Goal: Task Accomplishment & Management: Manage account settings

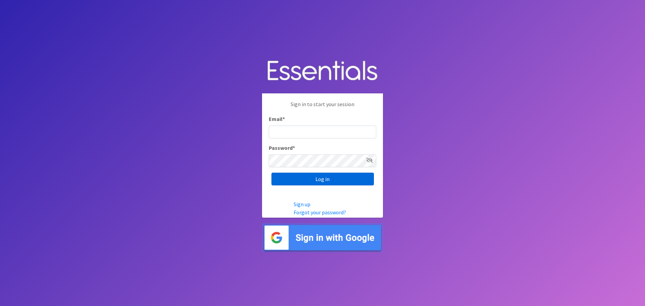
type input "[EMAIL_ADDRESS][DOMAIN_NAME]"
click at [324, 180] on input "Log in" at bounding box center [322, 179] width 102 height 13
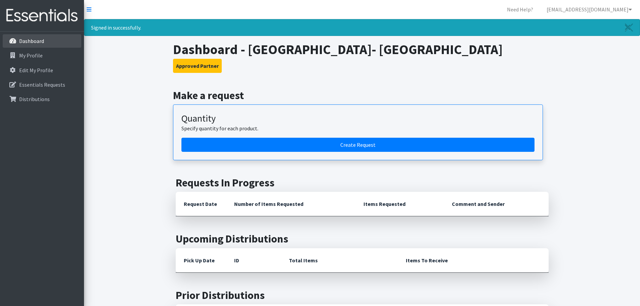
click at [29, 43] on p "Dashboard" at bounding box center [31, 41] width 25 height 7
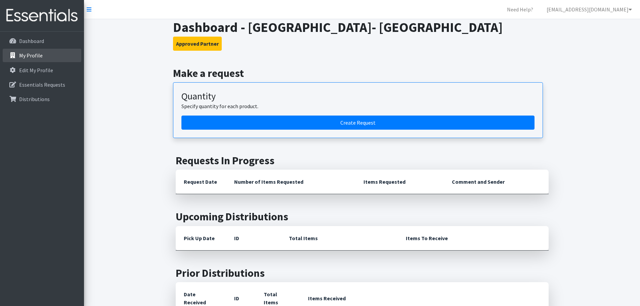
click at [23, 59] on p "My Profile" at bounding box center [31, 55] width 24 height 7
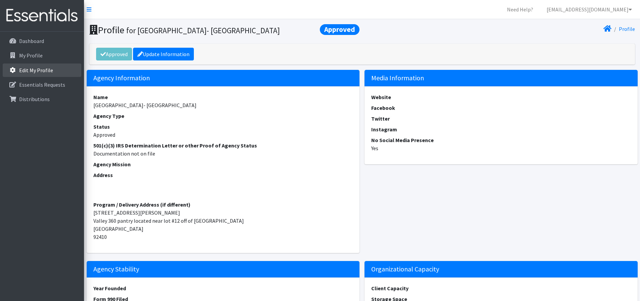
click at [25, 66] on link "Edit My Profile" at bounding box center [42, 69] width 79 height 13
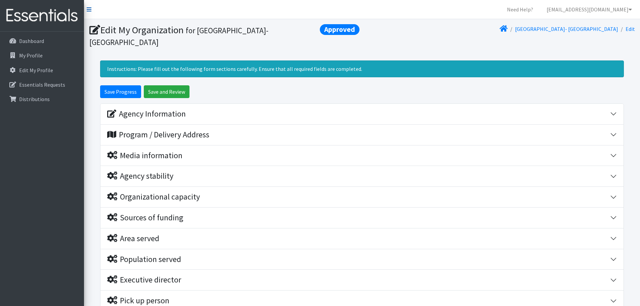
click at [89, 9] on icon at bounding box center [89, 9] width 5 height 5
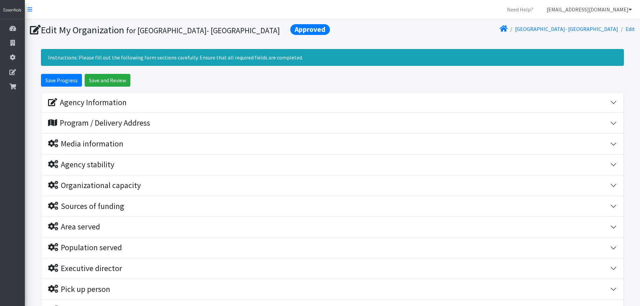
click at [630, 8] on icon at bounding box center [629, 9] width 3 height 5
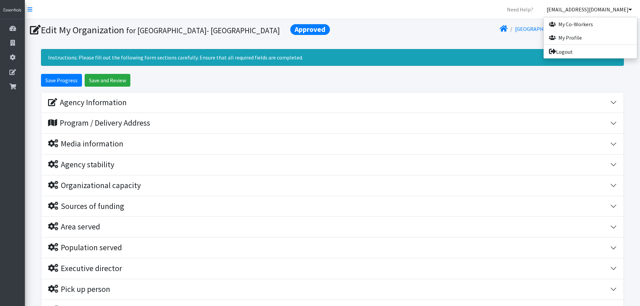
click at [462, 14] on nav "Need Help? lsmith@valleycollege.edu My Co-Workers My Profile Logout" at bounding box center [332, 9] width 615 height 19
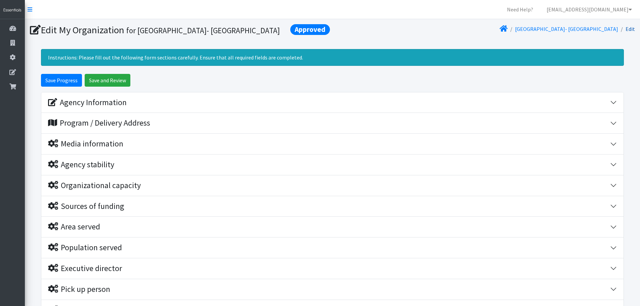
click at [632, 30] on link "Edit" at bounding box center [629, 29] width 9 height 7
click at [629, 27] on link "Edit" at bounding box center [629, 29] width 9 height 7
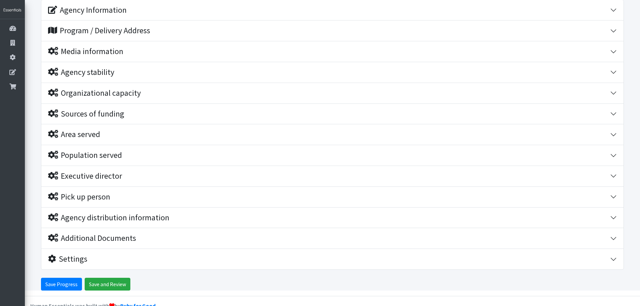
scroll to position [101, 0]
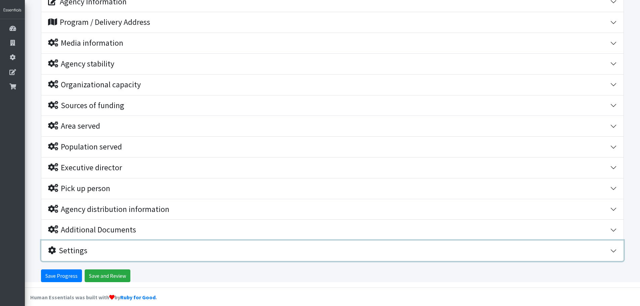
click at [71, 256] on div "Settings" at bounding box center [67, 251] width 39 height 10
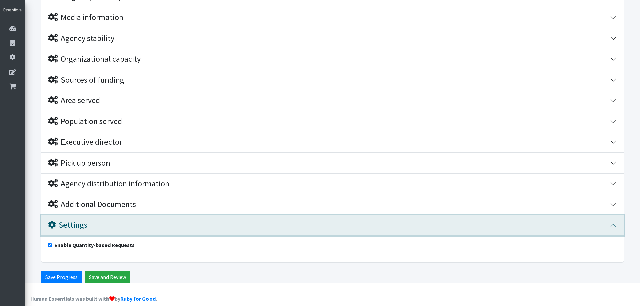
scroll to position [128, 0]
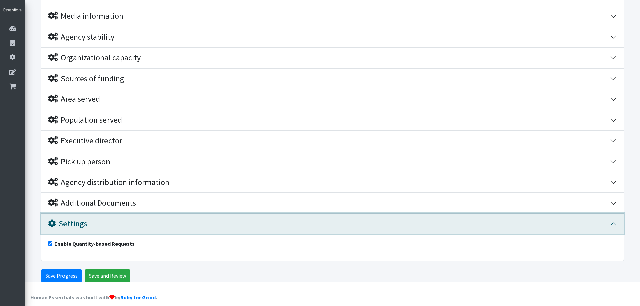
click at [77, 229] on div "Settings" at bounding box center [67, 224] width 39 height 10
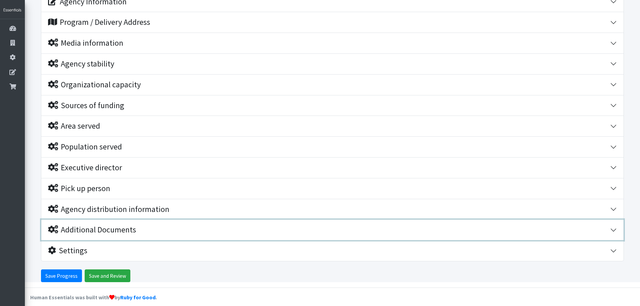
click at [84, 240] on button "Additional Documents" at bounding box center [332, 230] width 582 height 20
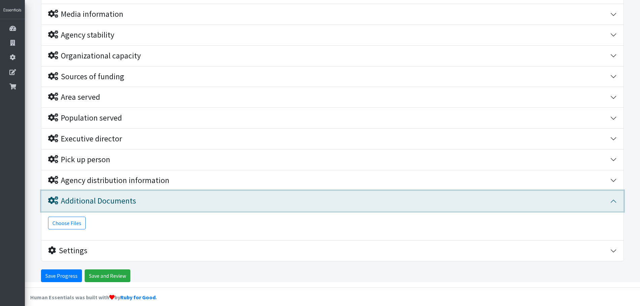
click at [83, 206] on div "Additional Documents" at bounding box center [92, 201] width 88 height 10
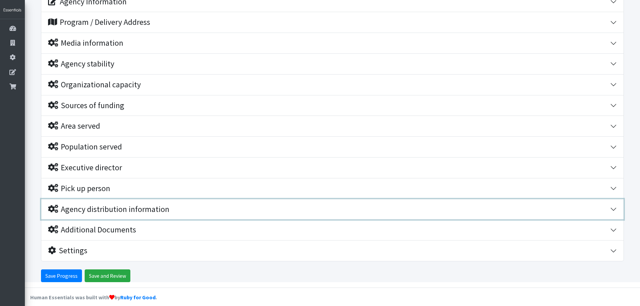
click at [89, 214] on div "Agency distribution information" at bounding box center [108, 210] width 121 height 10
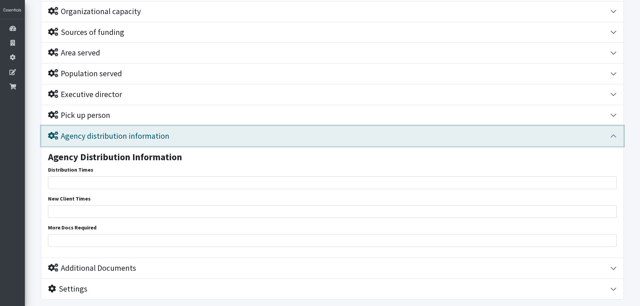
scroll to position [212, 0]
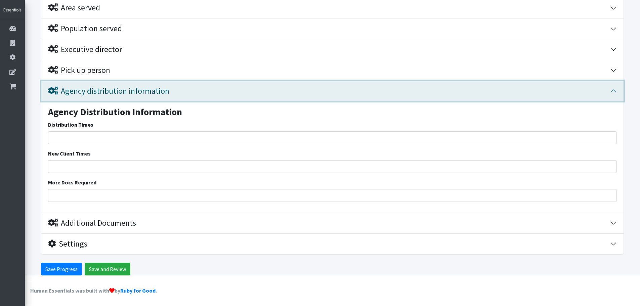
click at [117, 89] on div "Agency distribution information" at bounding box center [108, 91] width 121 height 10
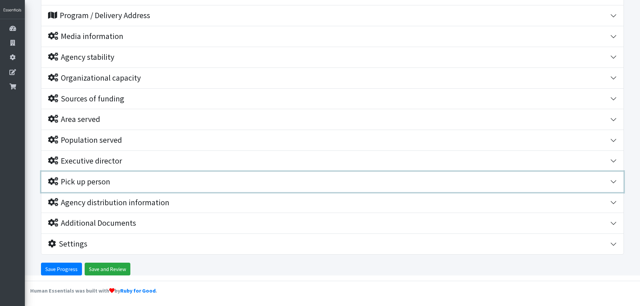
click at [81, 179] on div "Pick up person" at bounding box center [79, 182] width 62 height 10
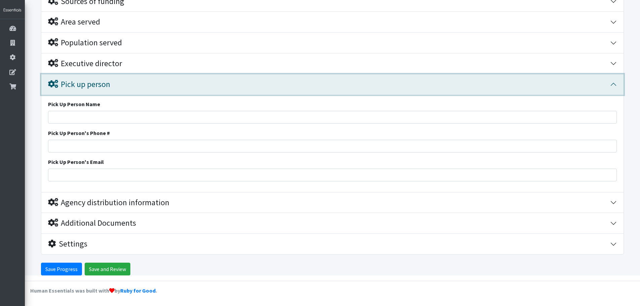
click at [80, 86] on div "Pick up person" at bounding box center [79, 85] width 62 height 10
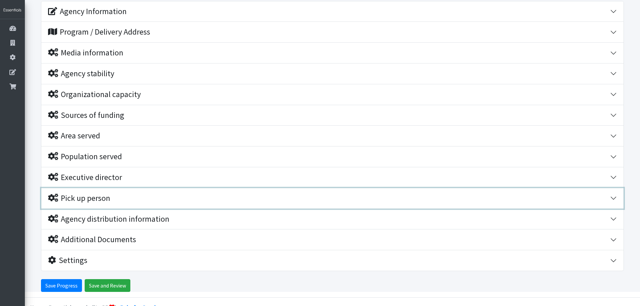
scroll to position [0, 0]
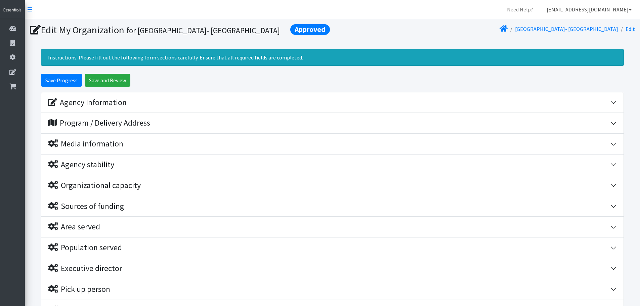
click at [620, 10] on link "[EMAIL_ADDRESS][DOMAIN_NAME]" at bounding box center [589, 9] width 96 height 13
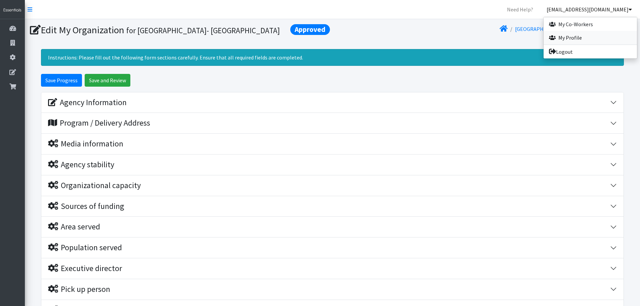
click at [566, 38] on link "My Profile" at bounding box center [589, 37] width 93 height 13
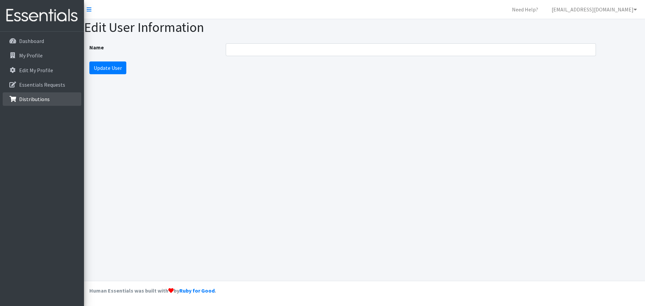
click at [34, 100] on p "Distributions" at bounding box center [34, 99] width 31 height 7
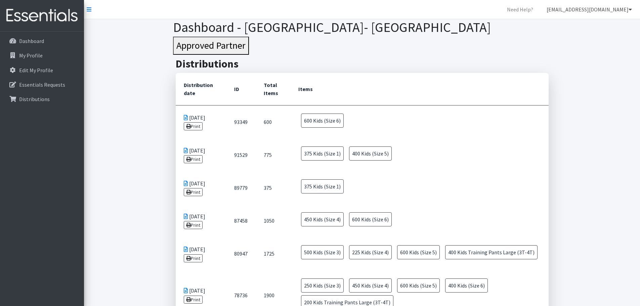
click at [626, 9] on link "[EMAIL_ADDRESS][DOMAIN_NAME]" at bounding box center [589, 9] width 96 height 13
click at [566, 51] on link "Logout" at bounding box center [589, 51] width 93 height 13
